Goal: Obtain resource: Obtain resource

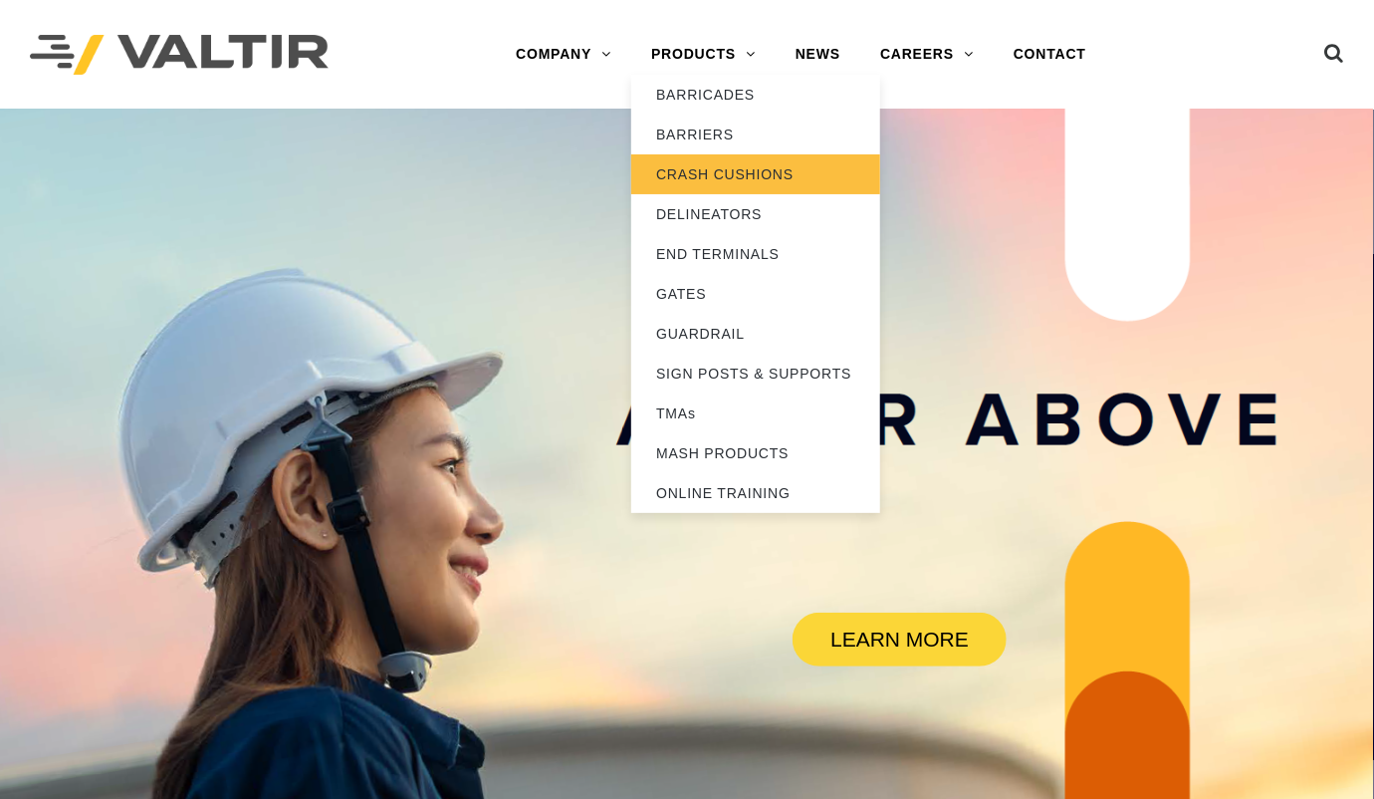
click at [686, 166] on link "CRASH CUSHIONS" at bounding box center [755, 174] width 249 height 40
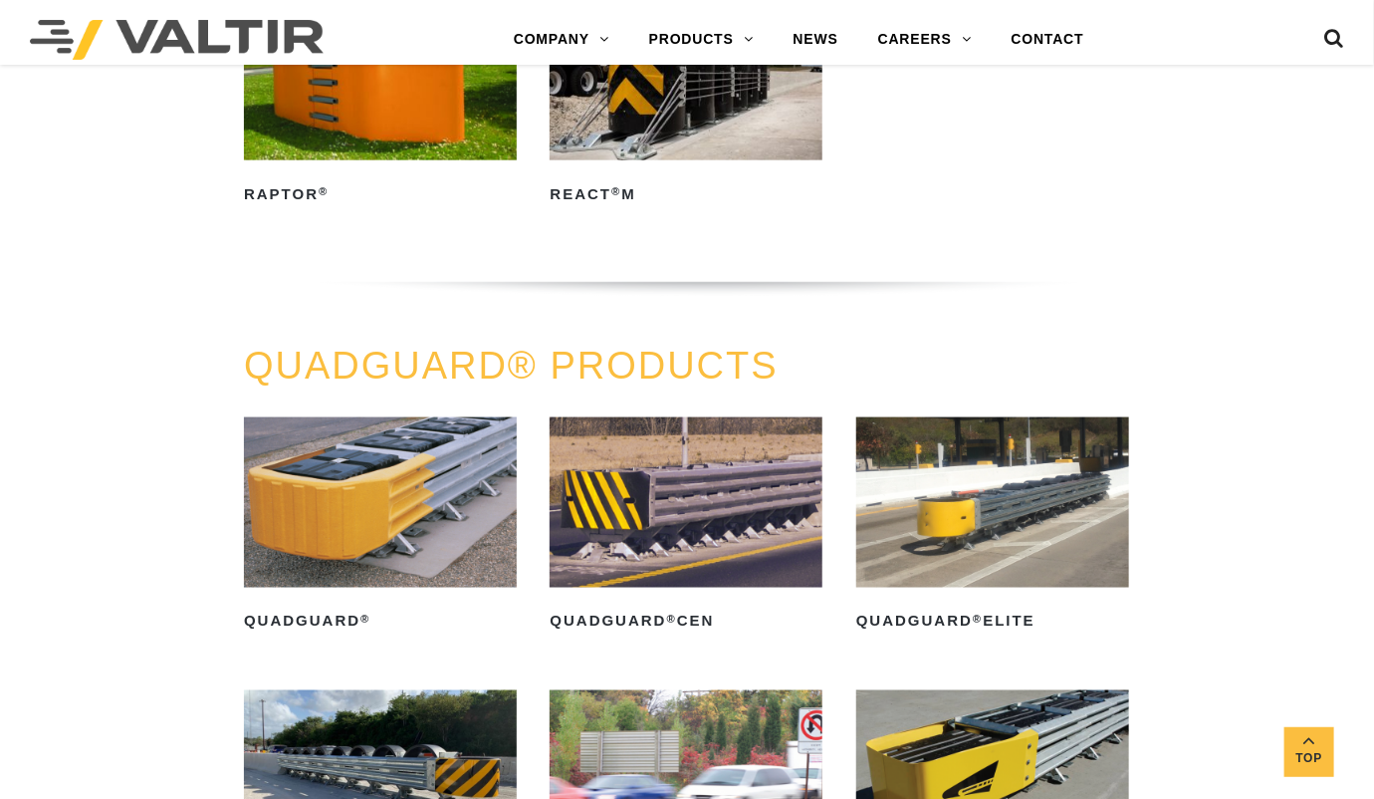
scroll to position [996, 0]
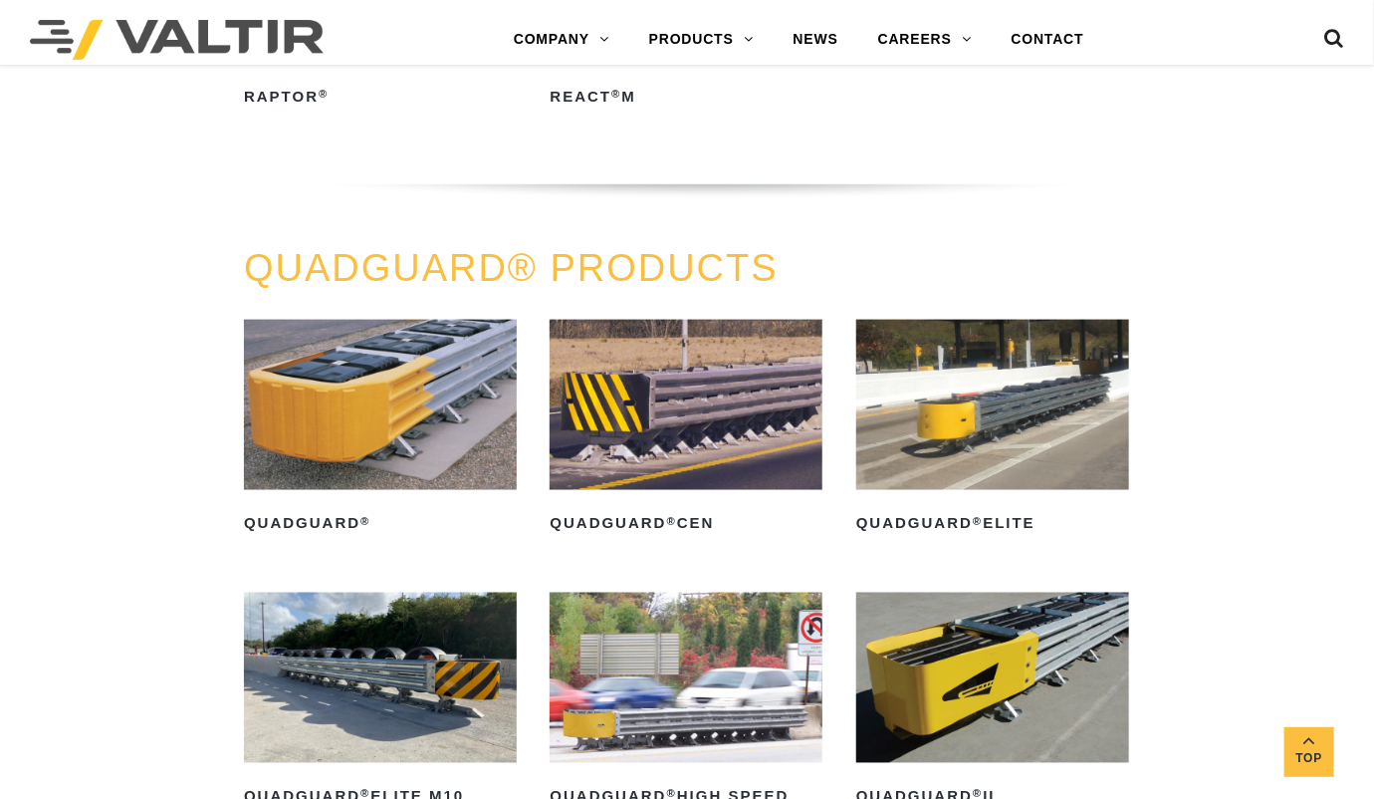
click at [370, 391] on img at bounding box center [380, 405] width 273 height 170
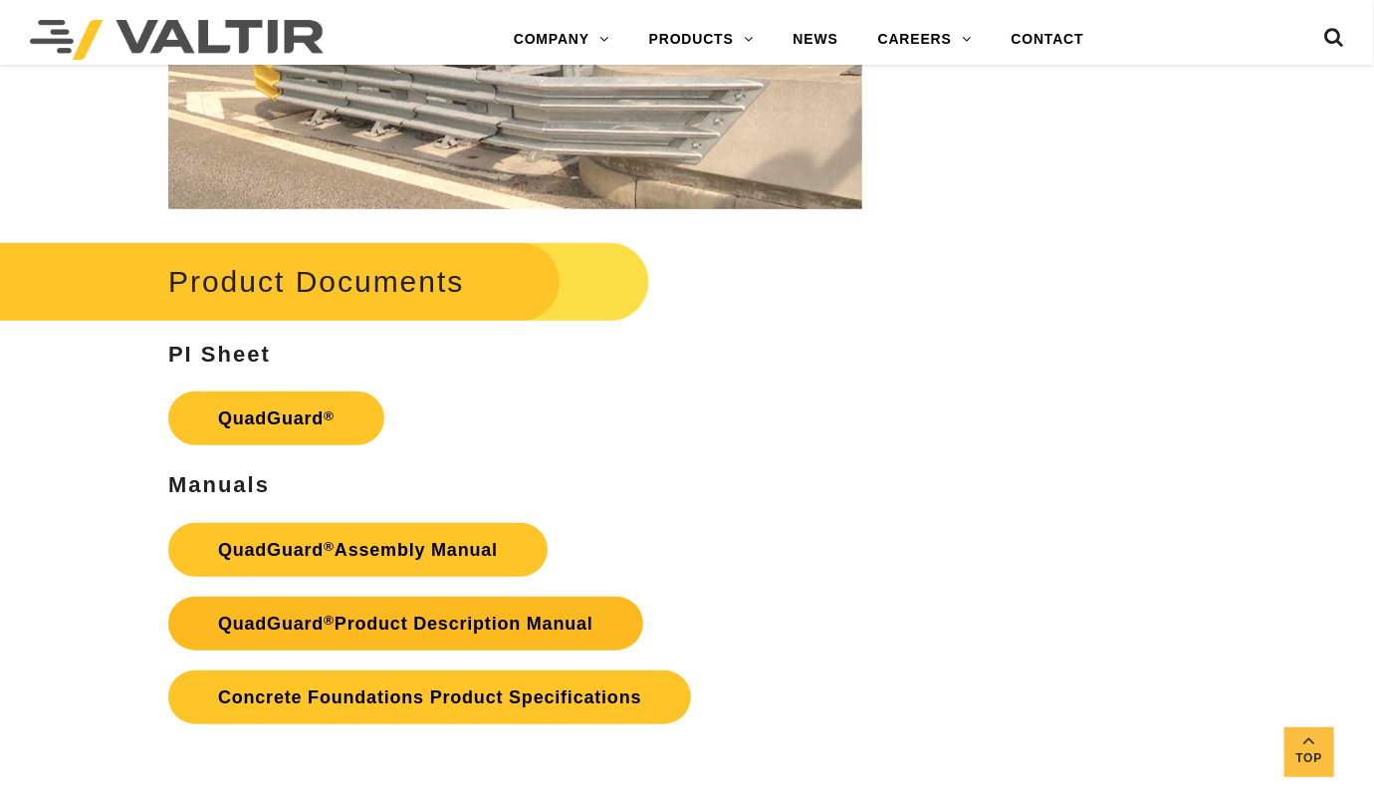
scroll to position [3858, 0]
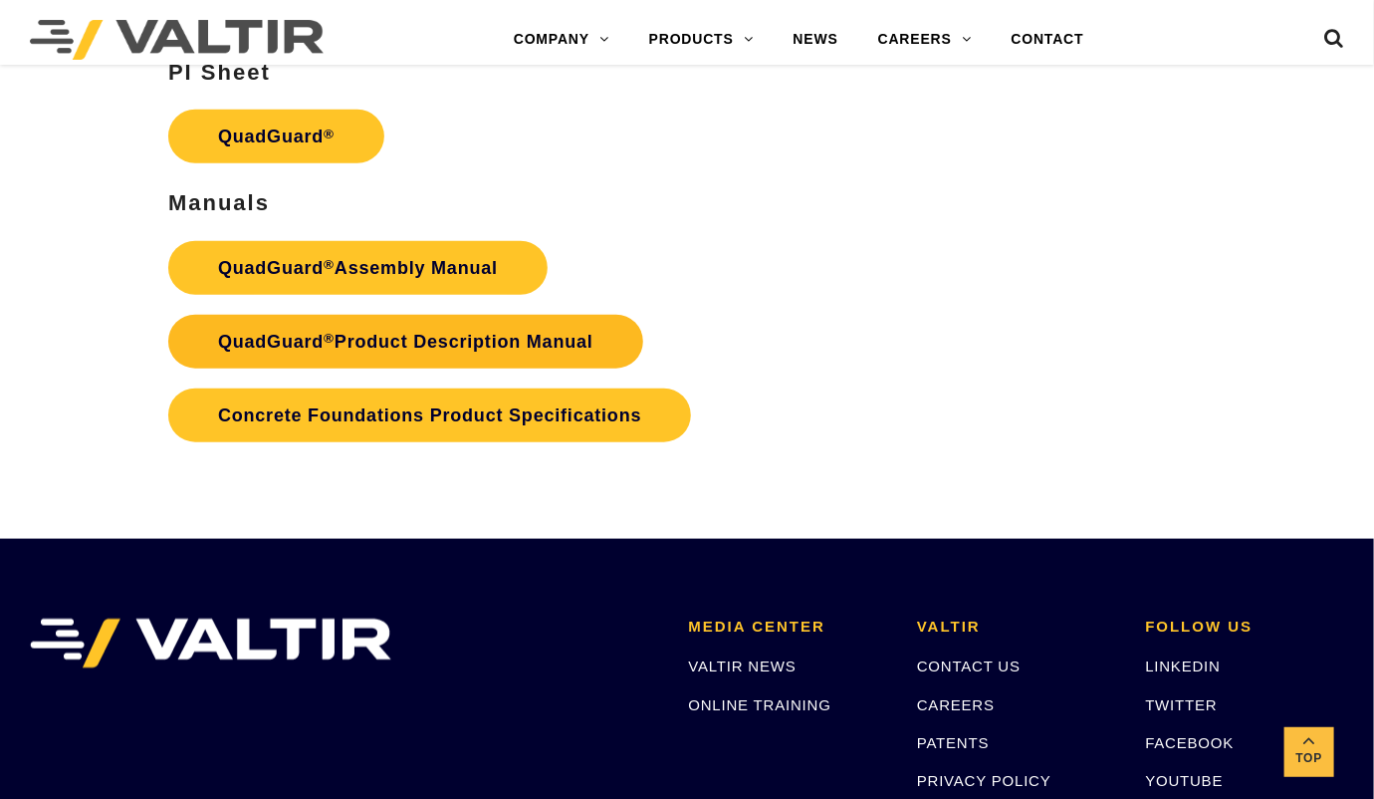
click at [251, 330] on link "QuadGuard ® Product Description Manual" at bounding box center [405, 342] width 475 height 54
